Goal: Information Seeking & Learning: Learn about a topic

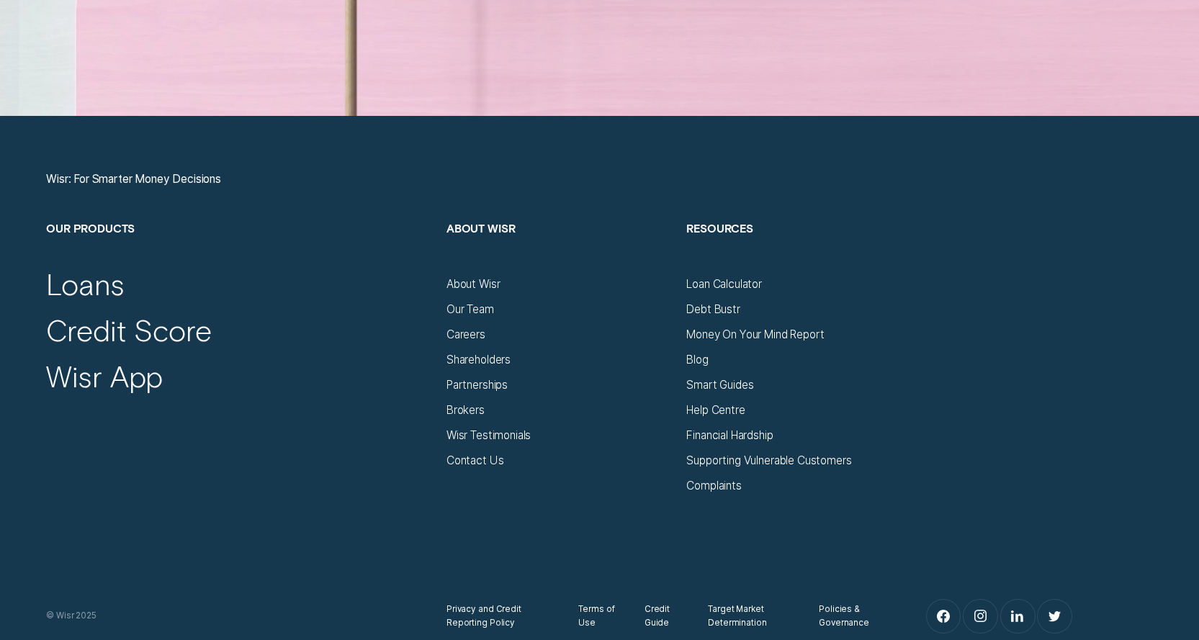
scroll to position [5327, 0]
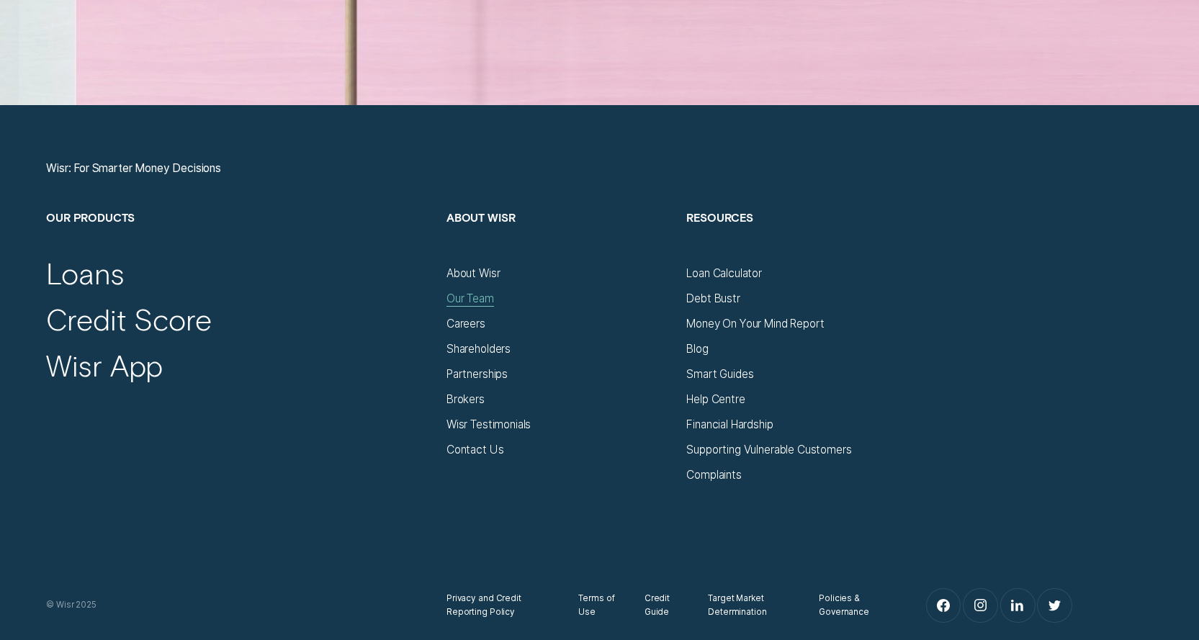
click at [476, 302] on div "Our Team" at bounding box center [470, 299] width 48 height 14
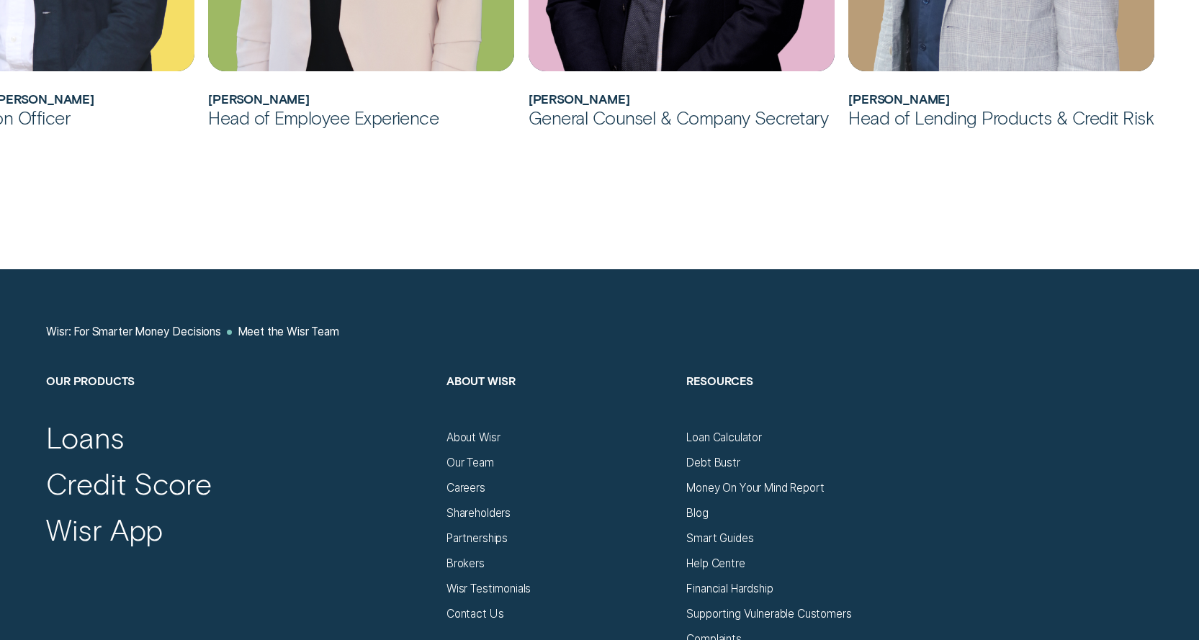
scroll to position [1584, 0]
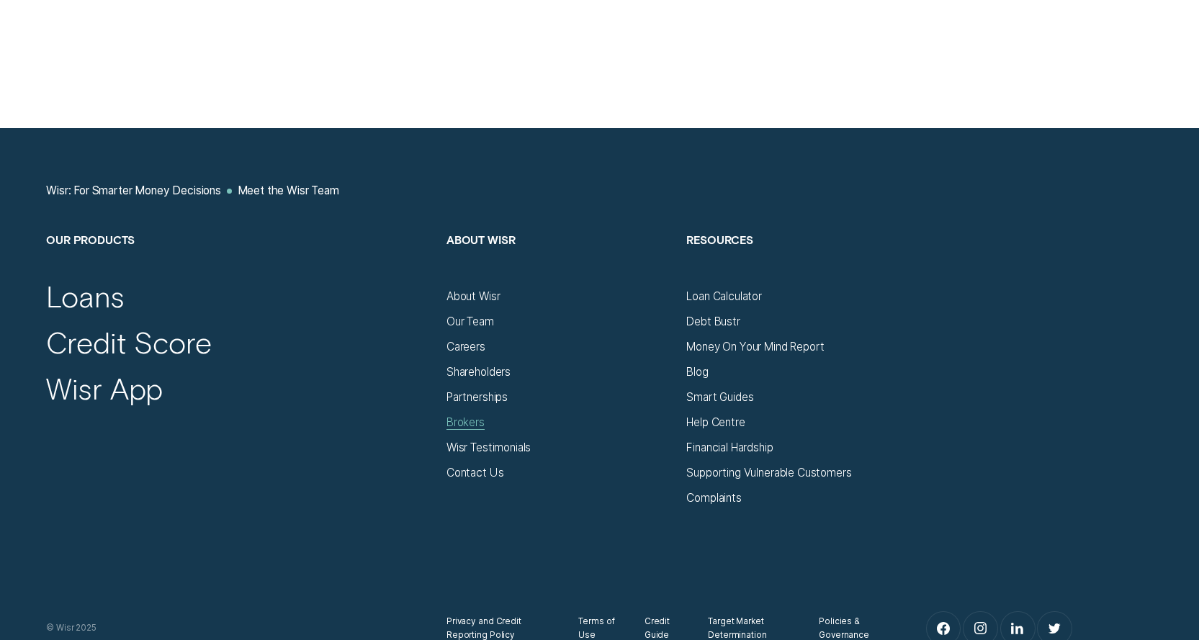
drag, startPoint x: 466, startPoint y: 423, endPoint x: 479, endPoint y: 418, distance: 13.9
click at [466, 423] on div "Brokers" at bounding box center [465, 422] width 38 height 14
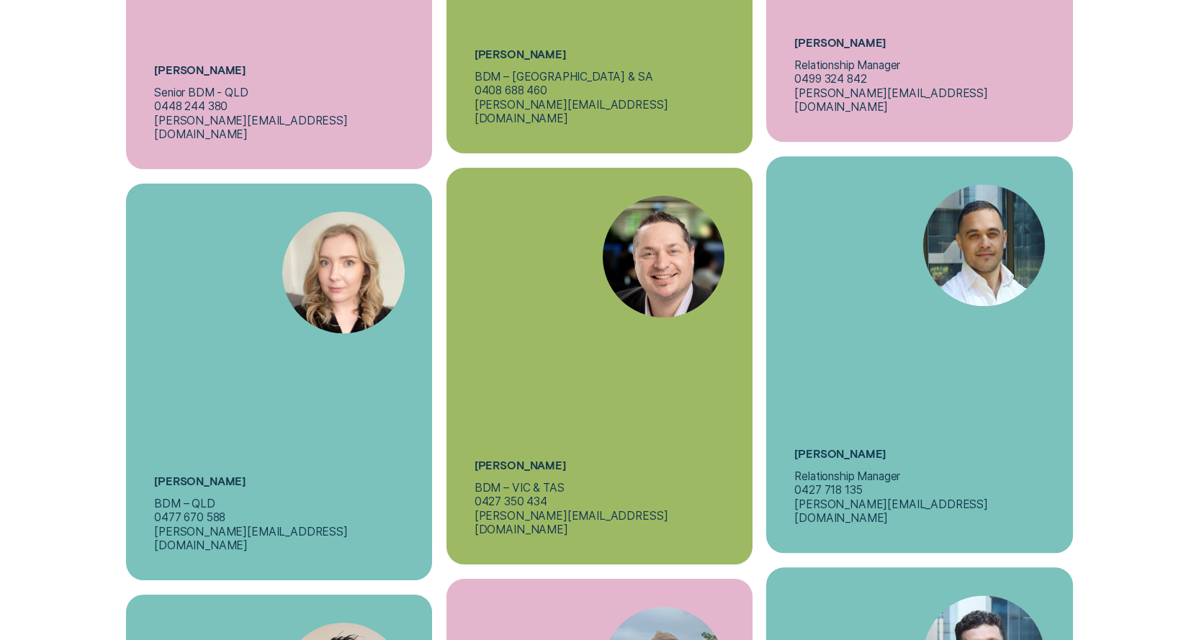
scroll to position [5039, 0]
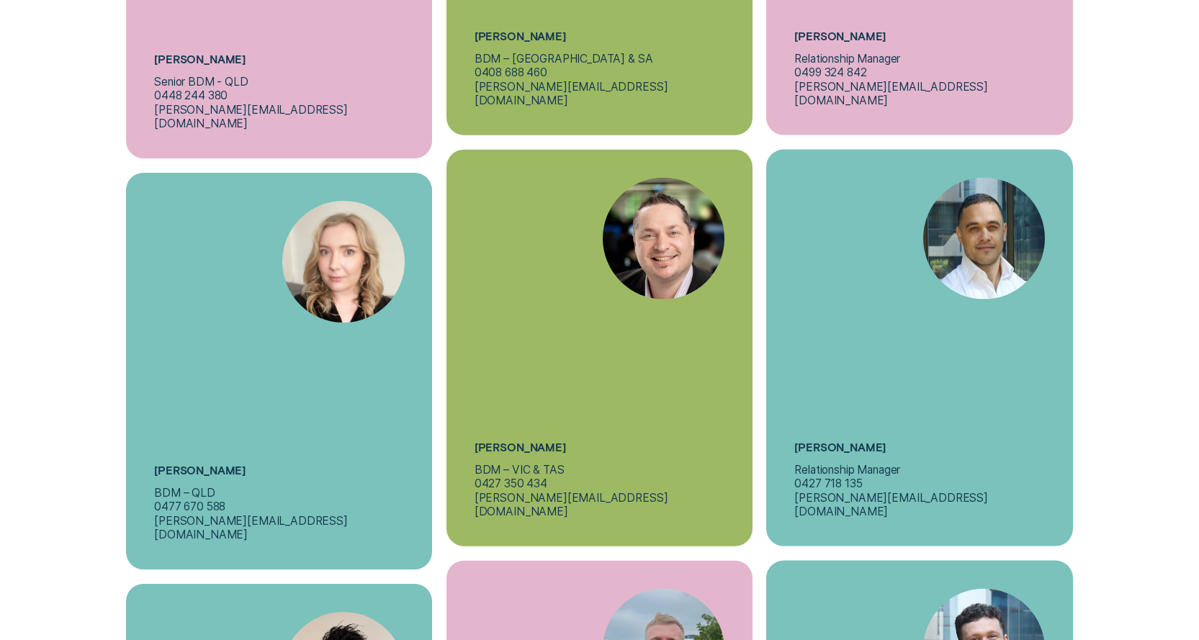
click at [343, 209] on img at bounding box center [343, 262] width 122 height 122
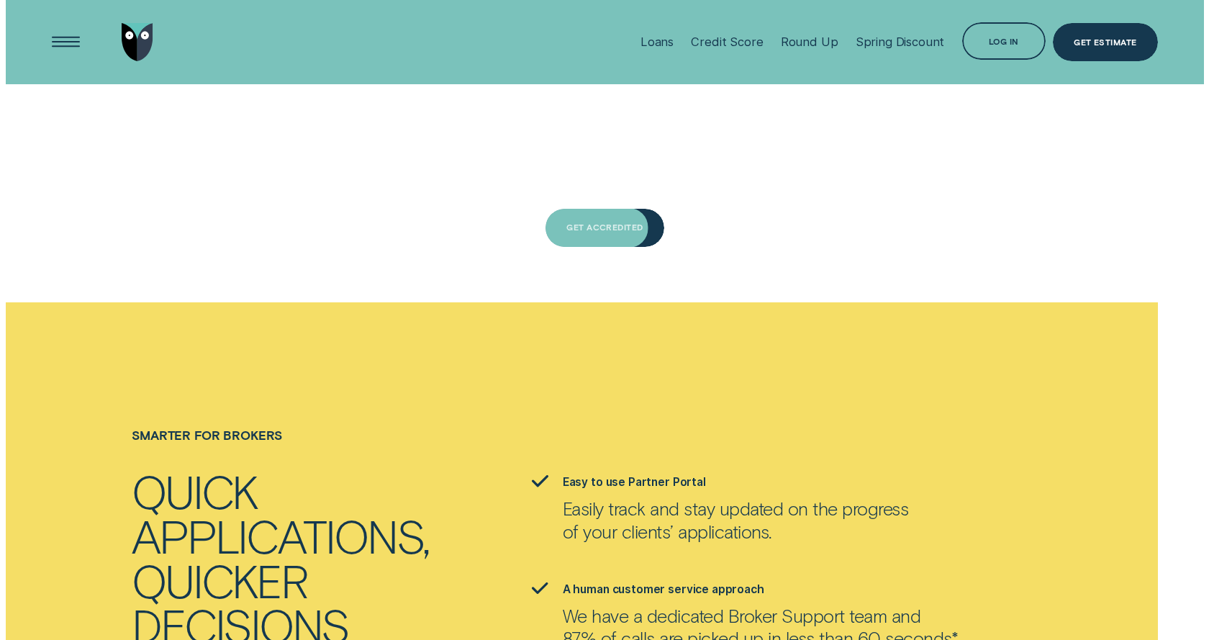
scroll to position [1584, 0]
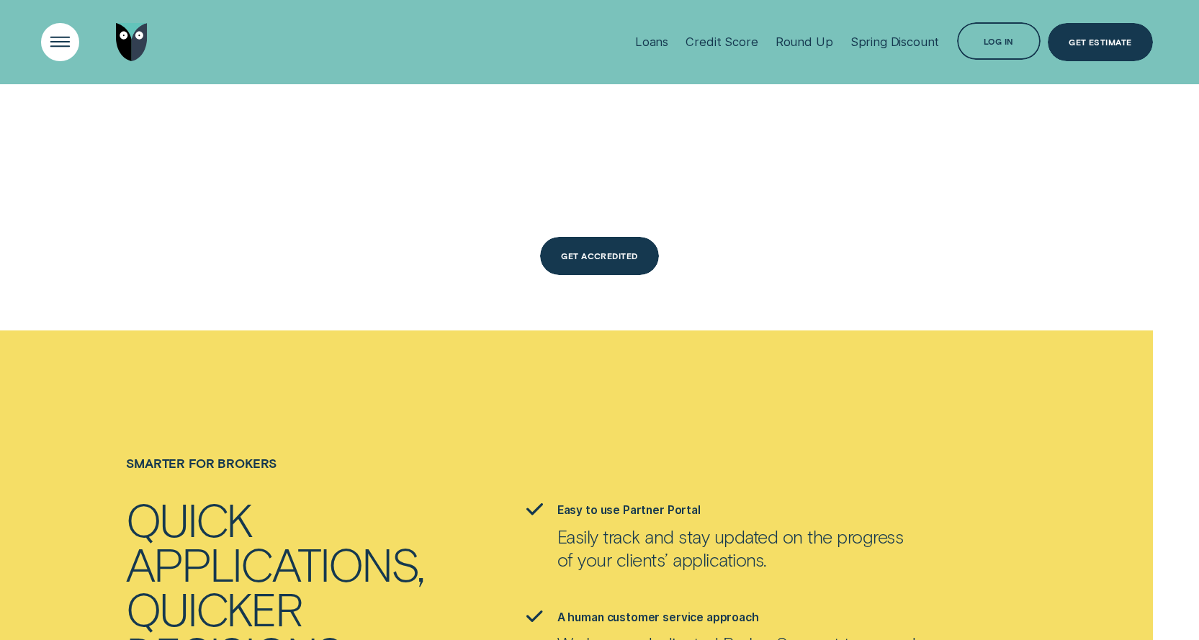
click at [65, 37] on div "Open Menu" at bounding box center [59, 41] width 53 height 53
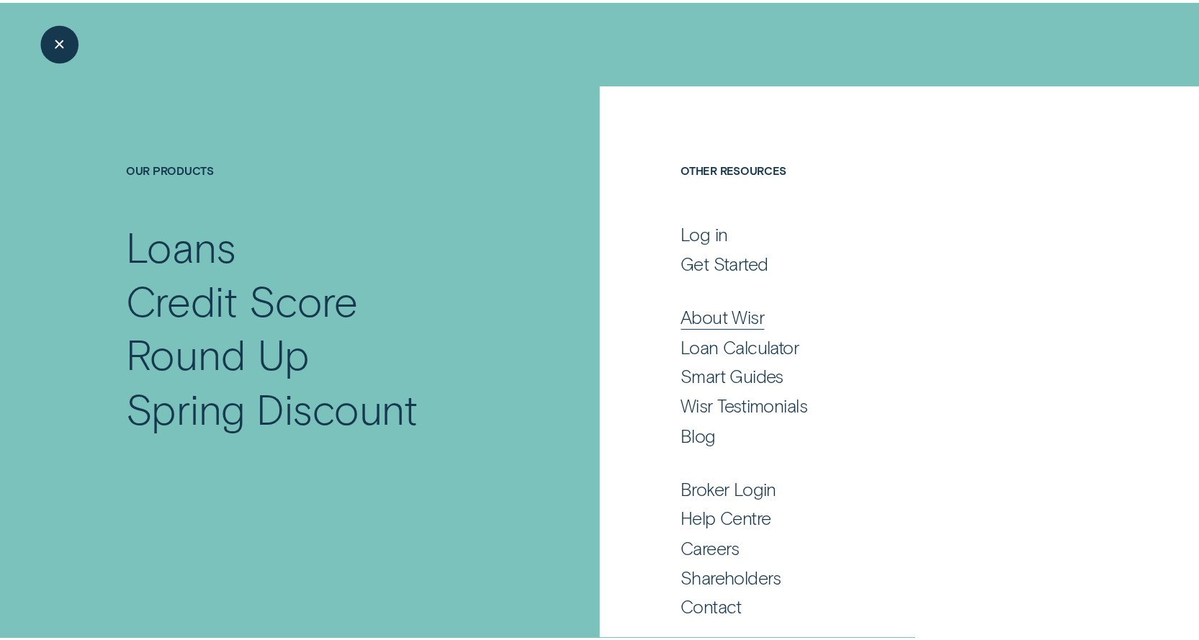
scroll to position [17, 0]
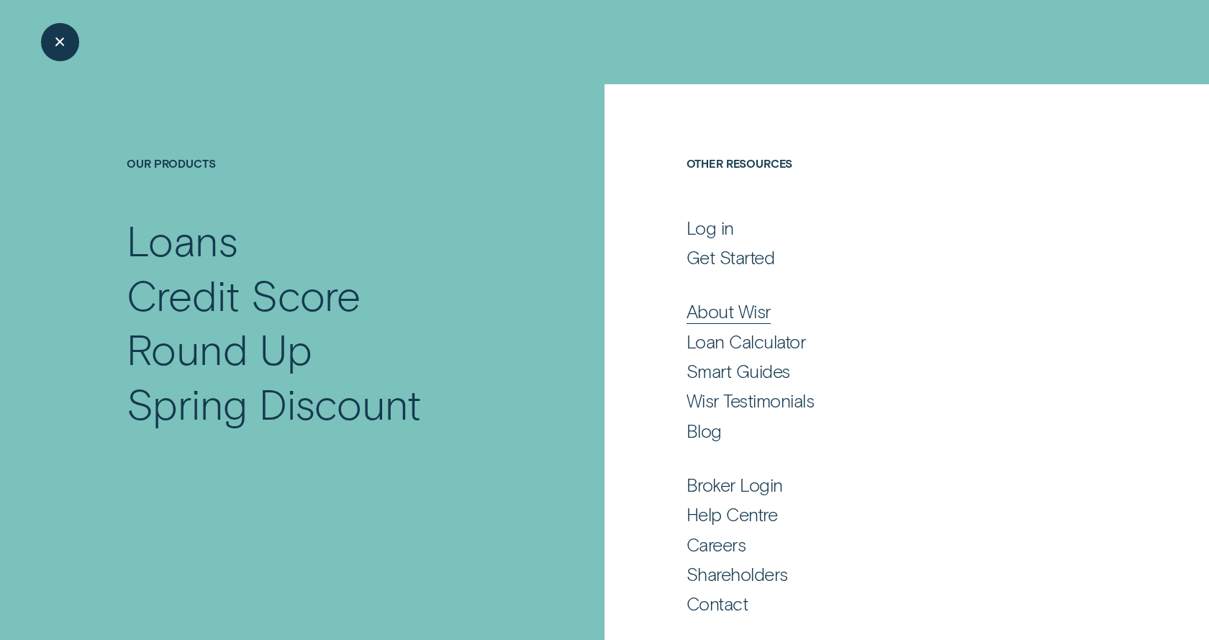
click at [739, 307] on div "About Wisr" at bounding box center [729, 311] width 84 height 23
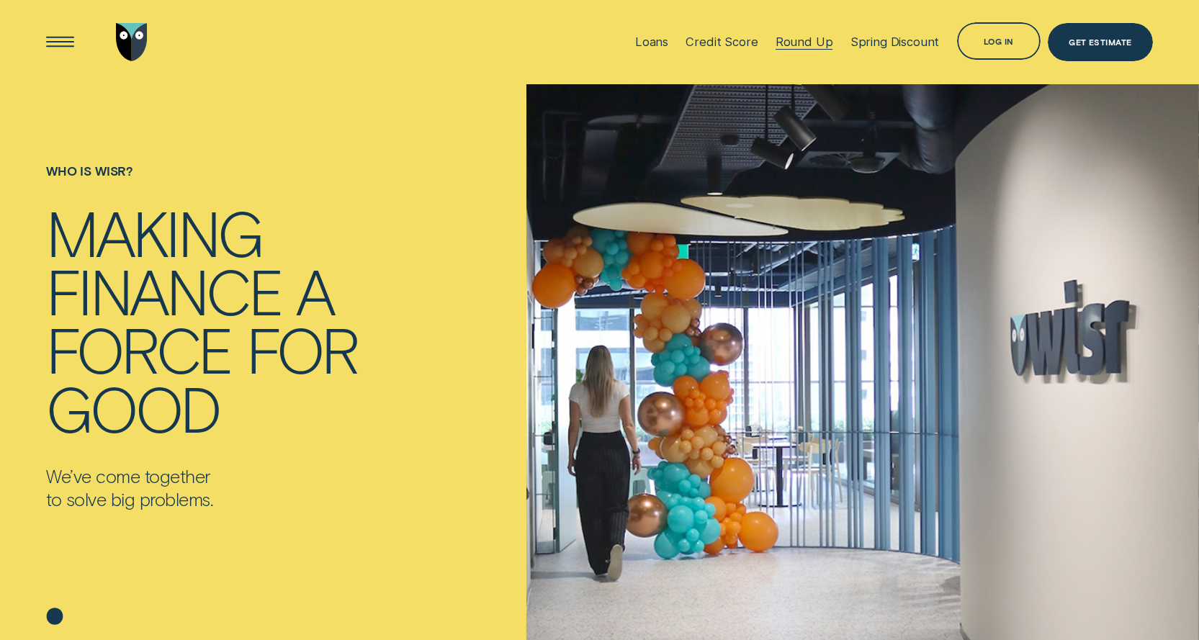
click at [804, 40] on div "Round Up" at bounding box center [804, 42] width 58 height 14
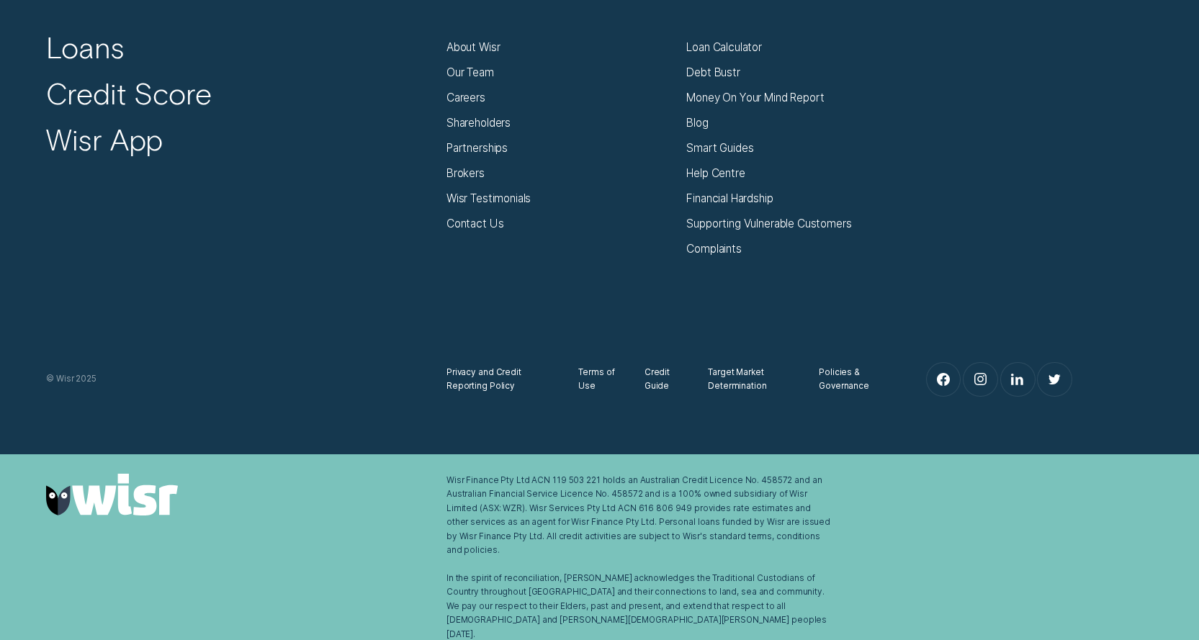
scroll to position [5679, 0]
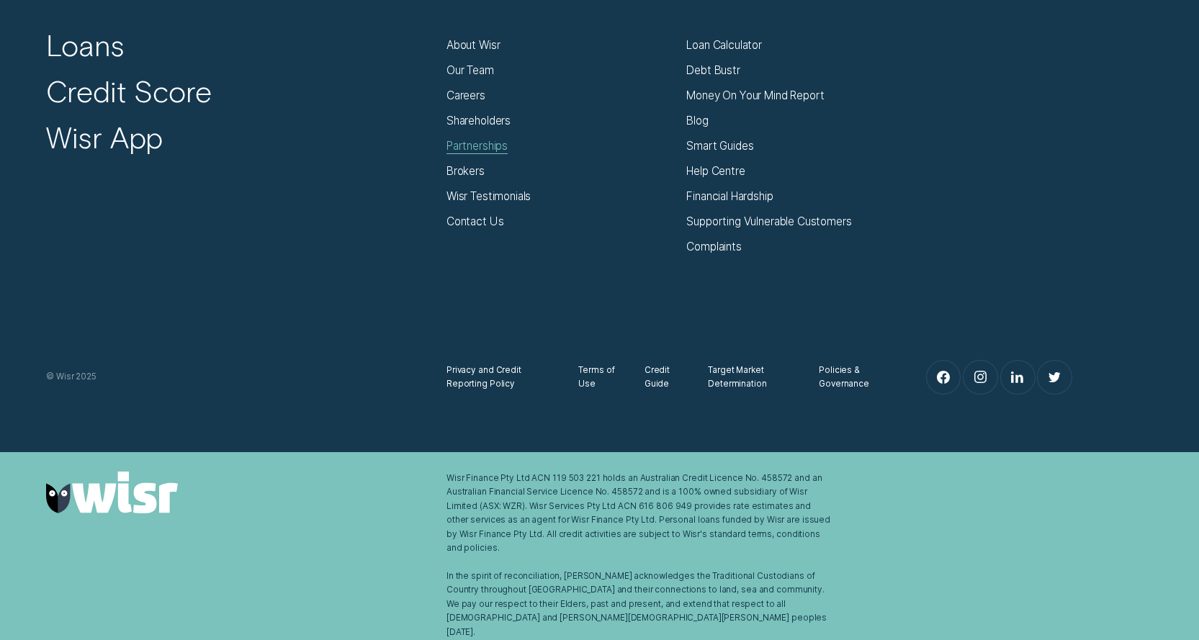
click at [471, 153] on div "Partnerships" at bounding box center [476, 146] width 61 height 14
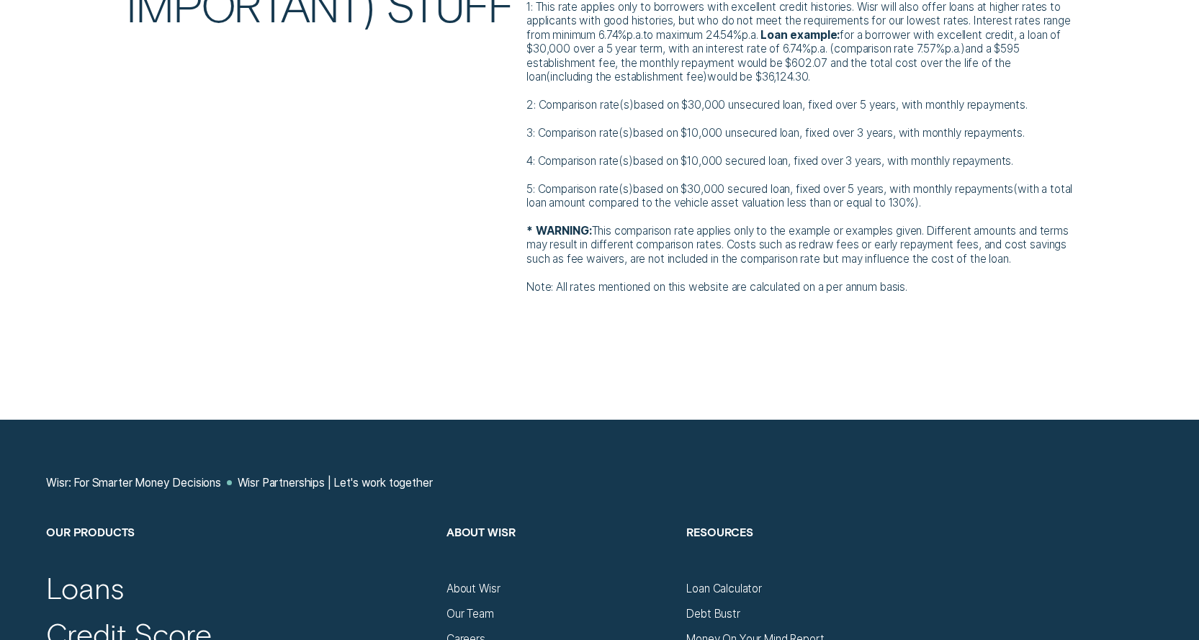
scroll to position [4535, 0]
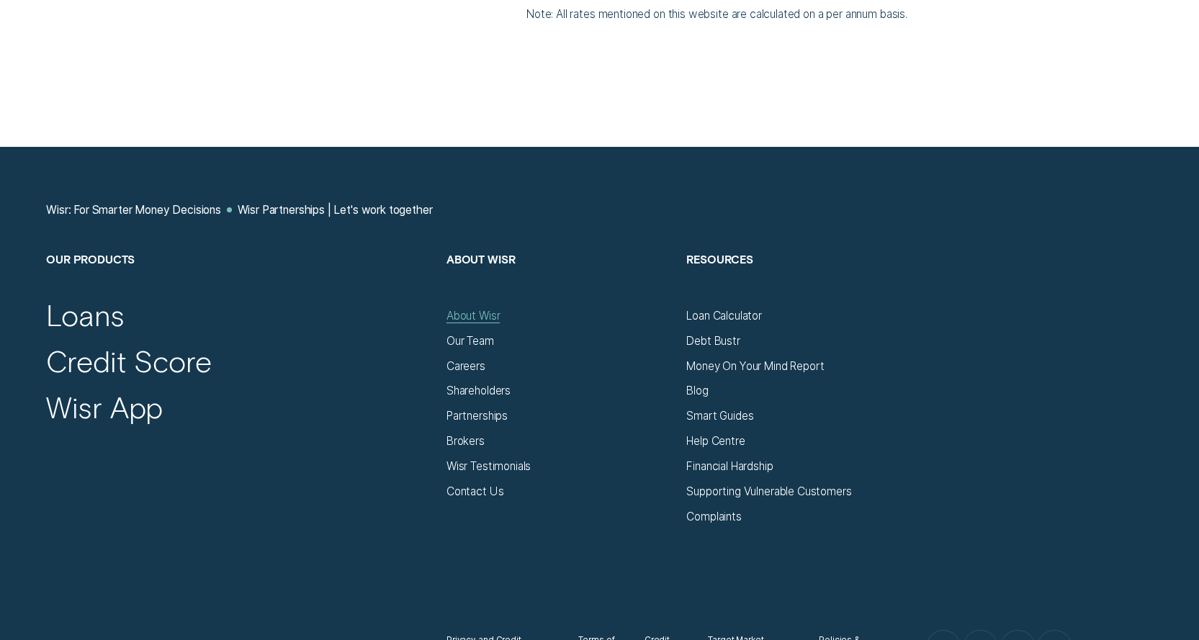
click at [476, 323] on div "About Wisr" at bounding box center [472, 316] width 53 height 14
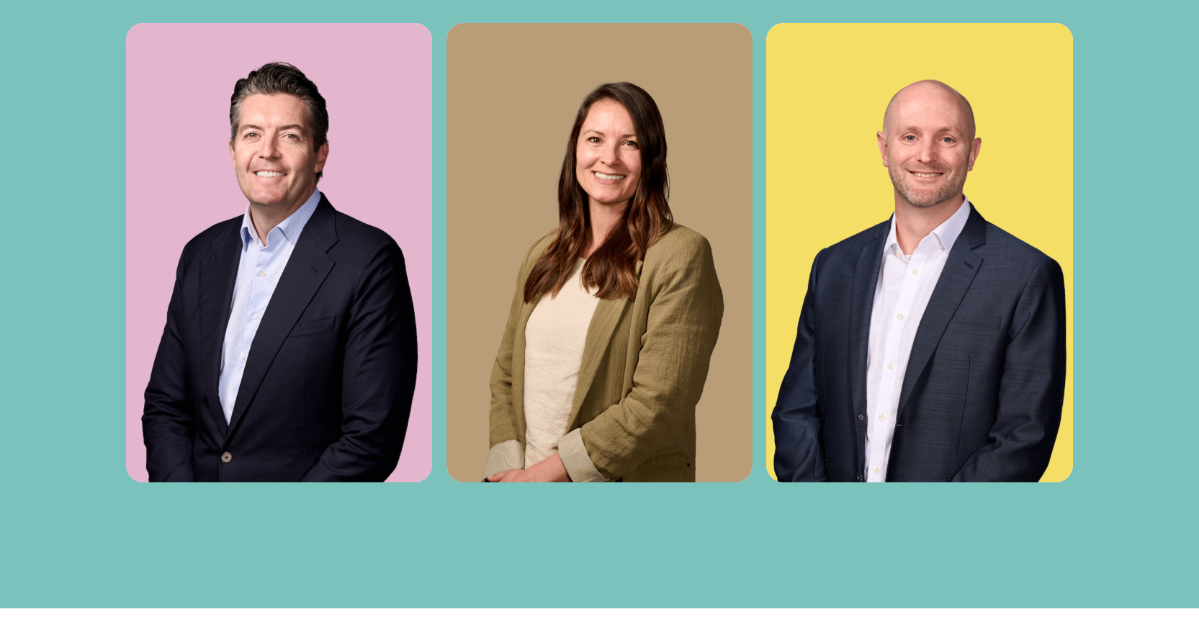
scroll to position [4967, 0]
click at [317, 331] on img at bounding box center [279, 251] width 306 height 459
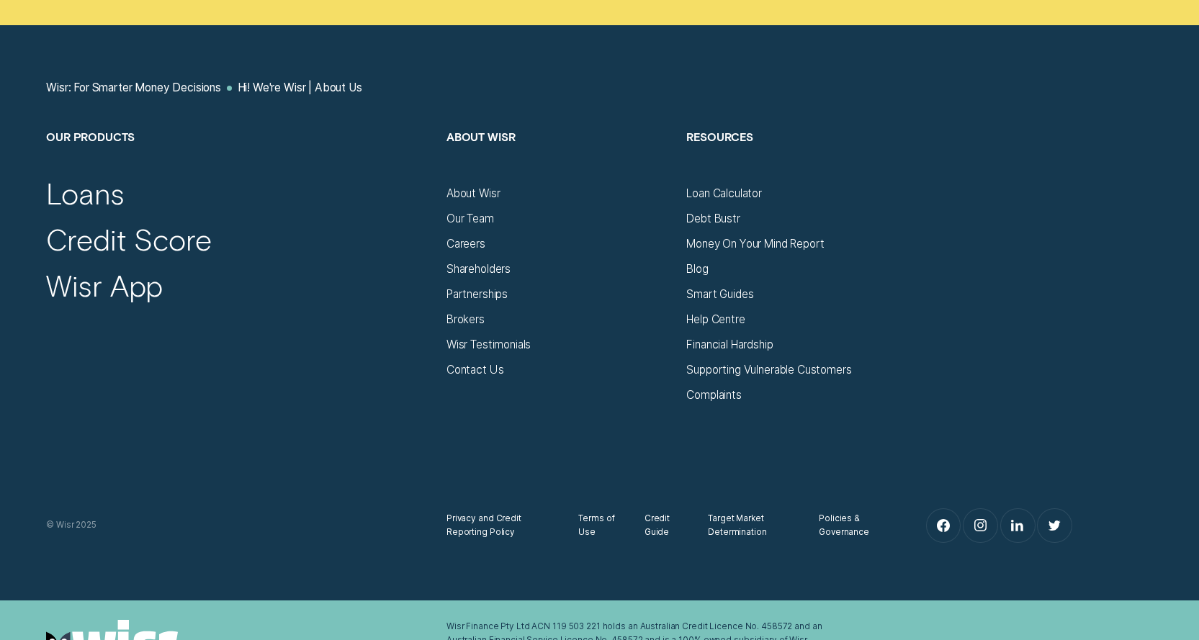
scroll to position [8423, 0]
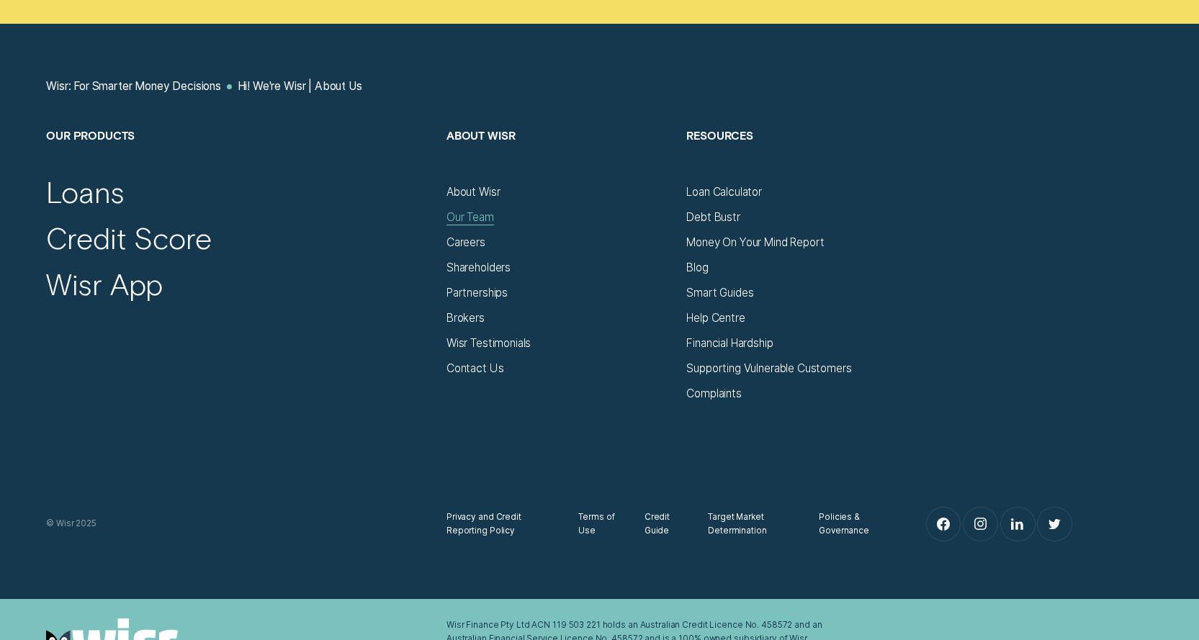
click at [477, 220] on div "Our Team" at bounding box center [470, 217] width 48 height 14
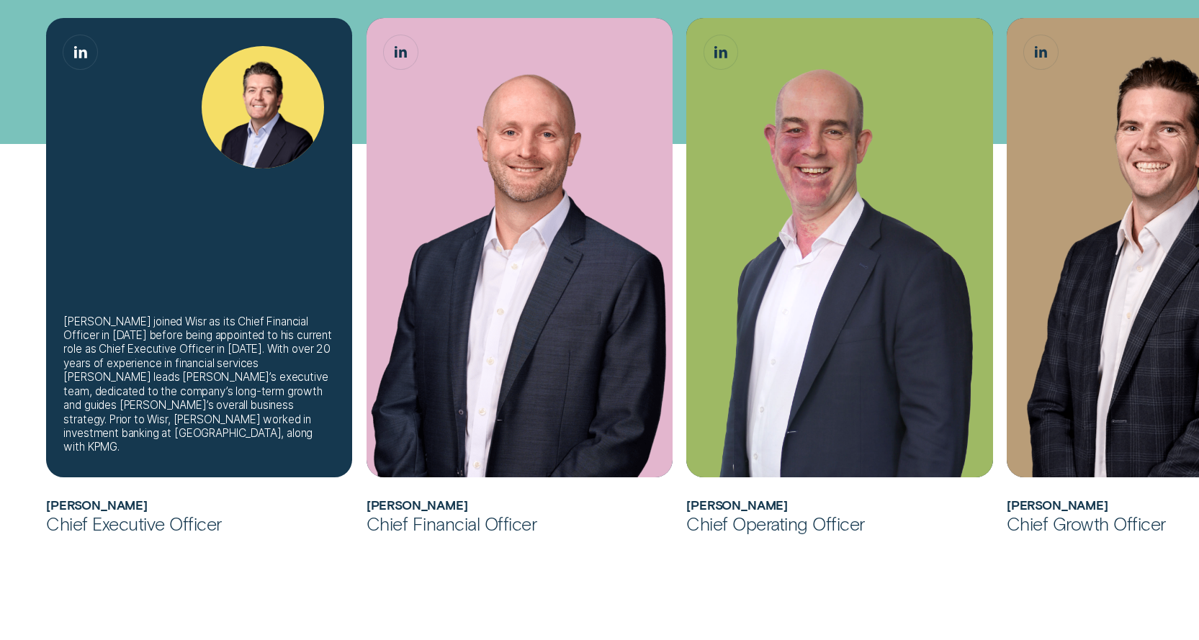
scroll to position [432, 0]
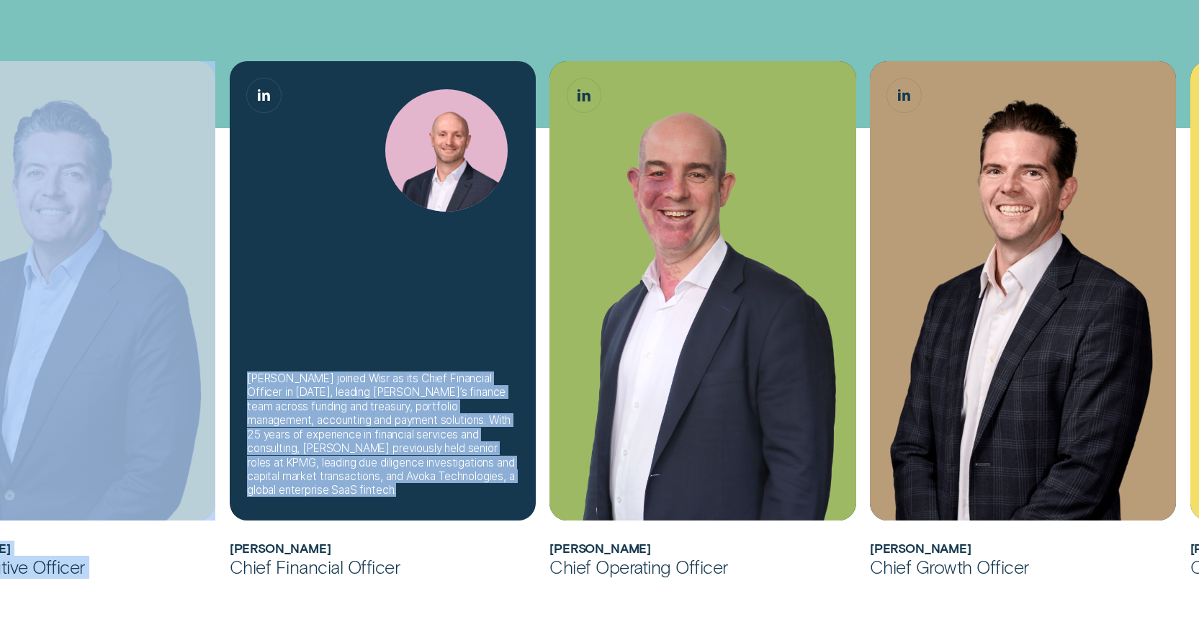
drag, startPoint x: 108, startPoint y: 340, endPoint x: 327, endPoint y: 296, distance: 223.2
click at [327, 296] on ul "[PERSON_NAME] joined Wisr as its Chief Financial Officer in [DATE] before being…" at bounding box center [462, 320] width 1120 height 518
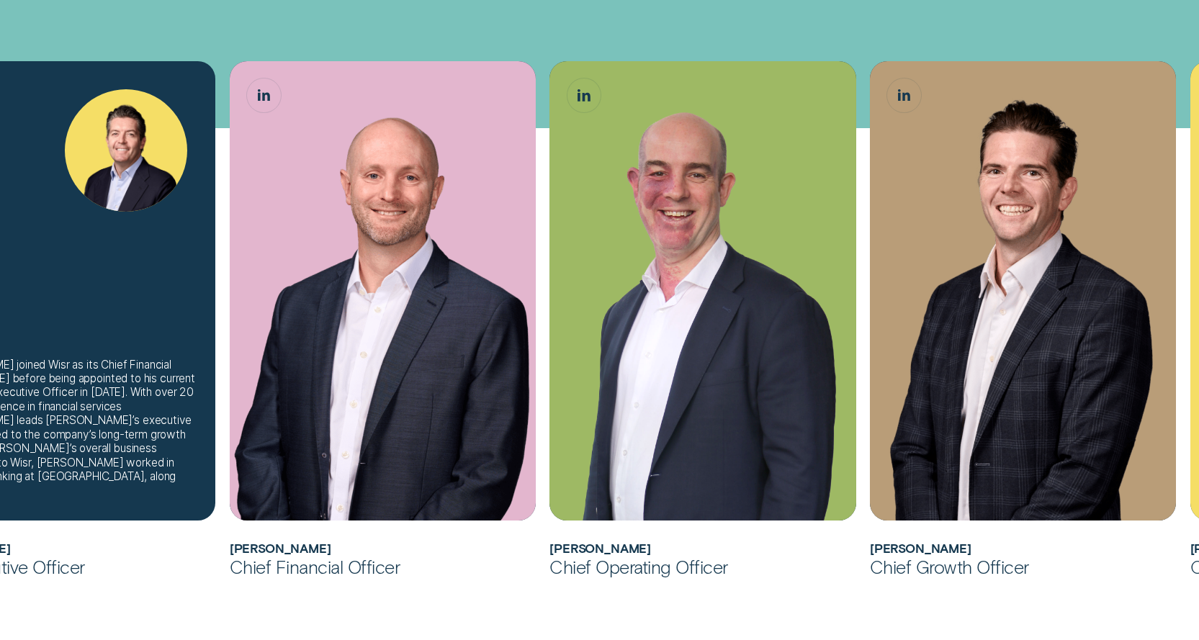
click at [89, 302] on div "[PERSON_NAME] joined Wisr as its Chief Financial Officer in [DATE] before being…" at bounding box center [62, 290] width 306 height 459
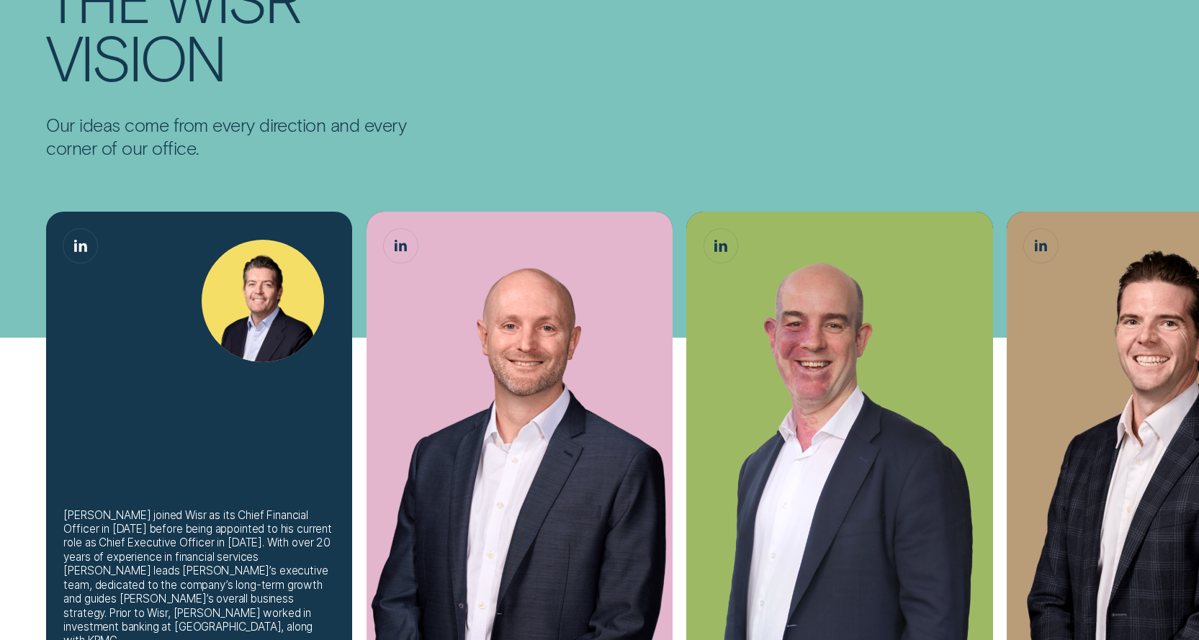
scroll to position [216, 0]
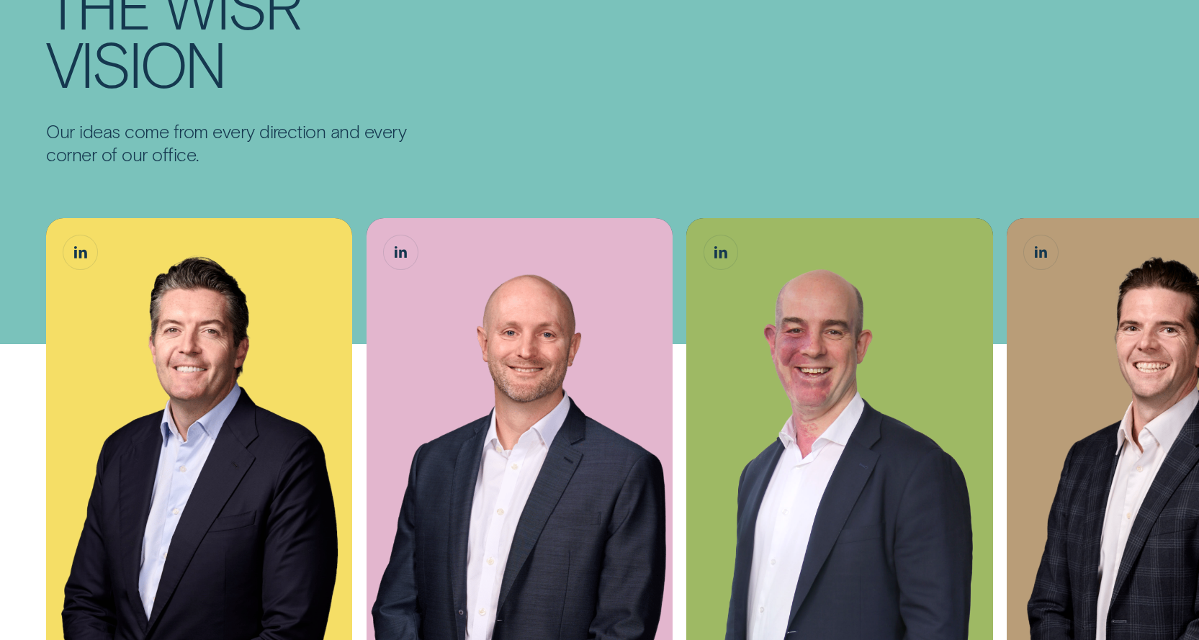
drag, startPoint x: 35, startPoint y: 336, endPoint x: 152, endPoint y: 197, distance: 182.0
click at [159, 172] on div "The Team Steering the Wisr vision Our ideas come from every direction and every…" at bounding box center [599, 640] width 1199 height 1712
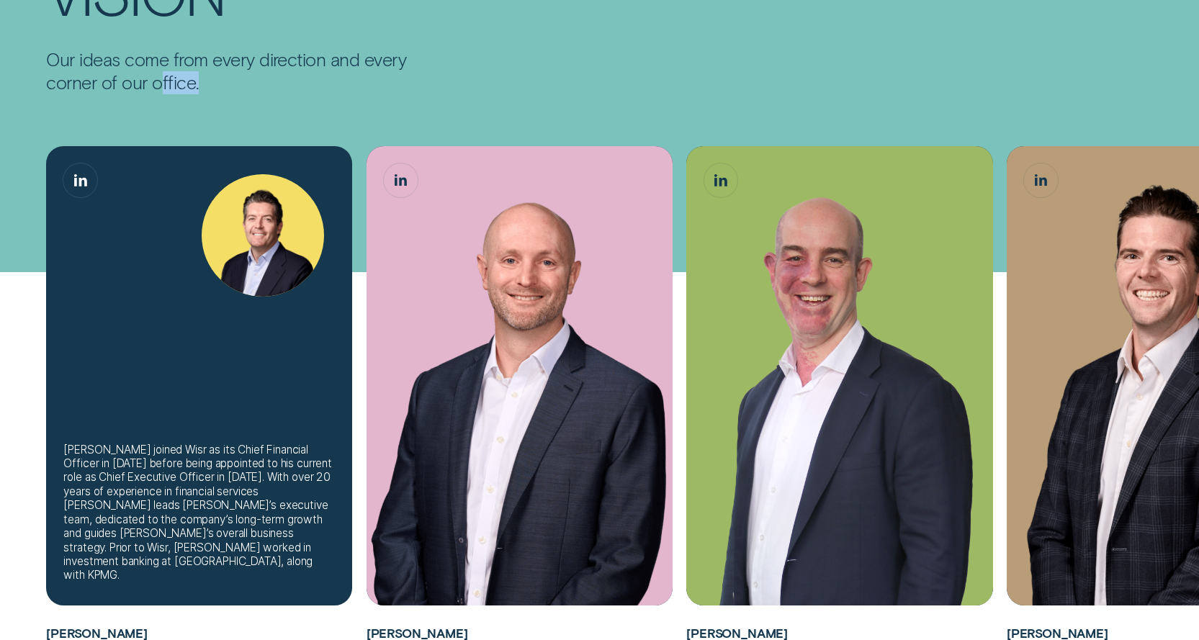
scroll to position [360, 0]
